Goal: Task Accomplishment & Management: Complete application form

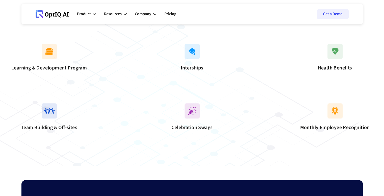
scroll to position [457, 0]
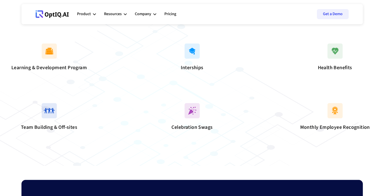
click at [191, 59] on img at bounding box center [192, 50] width 15 height 15
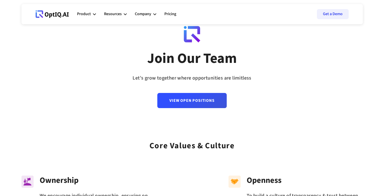
scroll to position [0, 0]
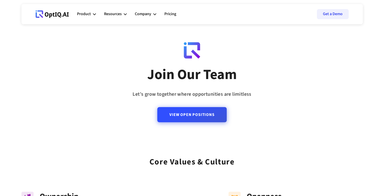
click at [180, 119] on link "View Open Positions" at bounding box center [191, 114] width 69 height 15
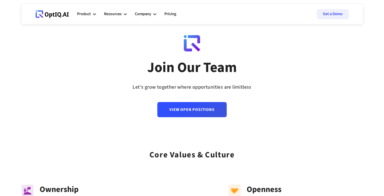
scroll to position [6, 0]
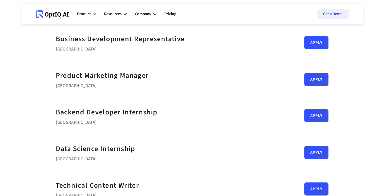
scroll to position [181, 0]
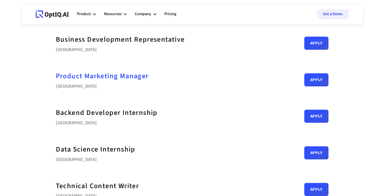
click at [121, 77] on div "Product Marketing Manager" at bounding box center [102, 76] width 93 height 11
click at [122, 78] on div "Product Marketing Manager" at bounding box center [102, 76] width 93 height 11
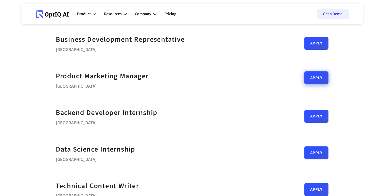
click at [310, 80] on link "Apply" at bounding box center [316, 77] width 24 height 13
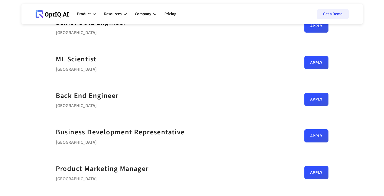
scroll to position [0, 0]
